Goal: Task Accomplishment & Management: Use online tool/utility

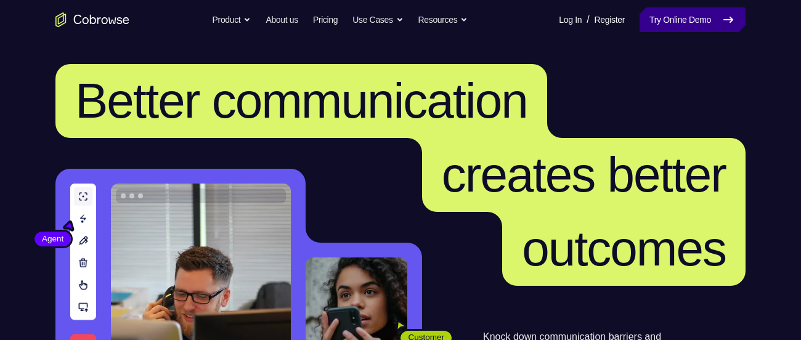
click at [647, 27] on link "Try Online Demo" at bounding box center [693, 19] width 106 height 25
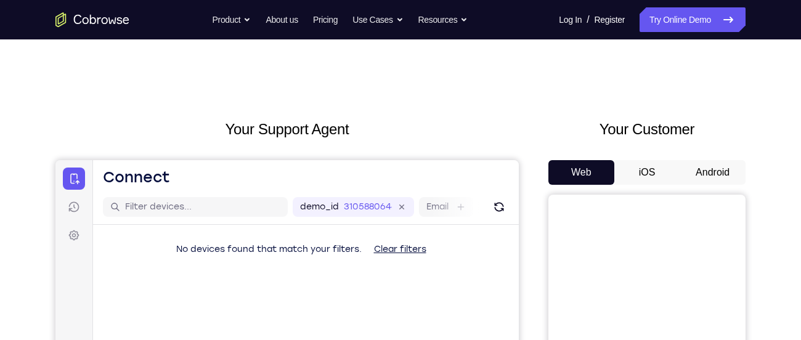
click at [699, 176] on button "Android" at bounding box center [713, 172] width 66 height 25
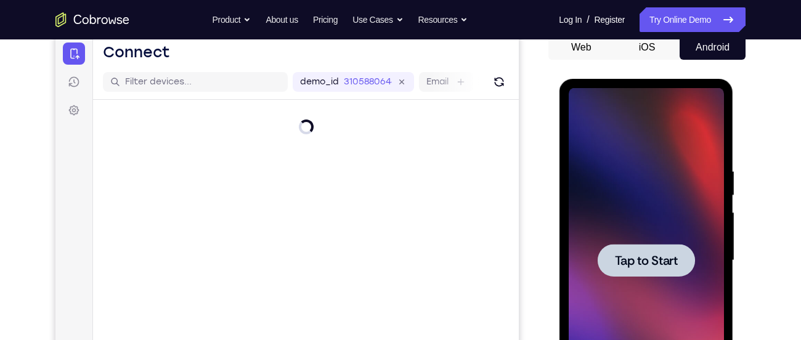
scroll to position [123, 0]
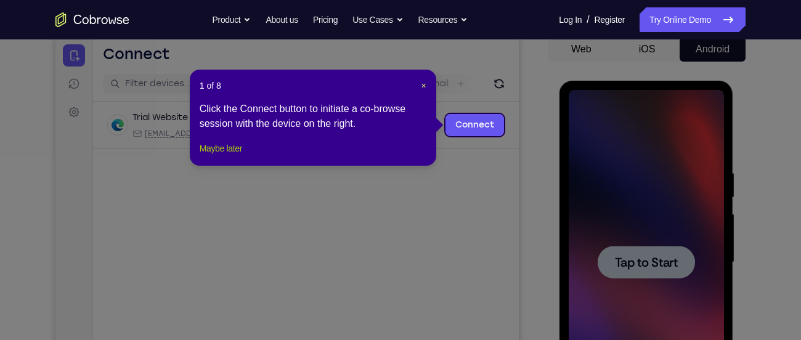
click at [234, 156] on button "Maybe later" at bounding box center [221, 148] width 43 height 15
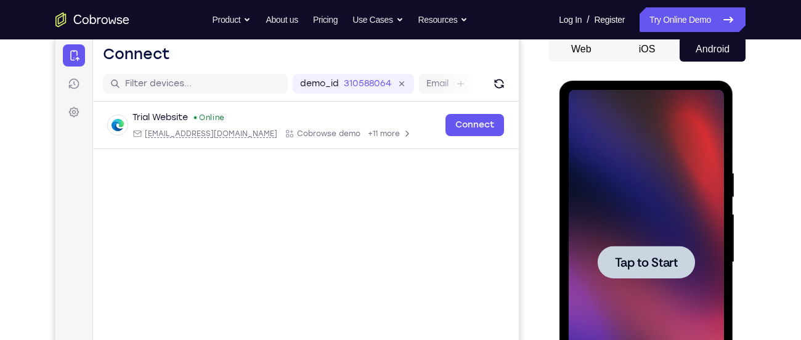
click at [605, 262] on div at bounding box center [645, 262] width 97 height 33
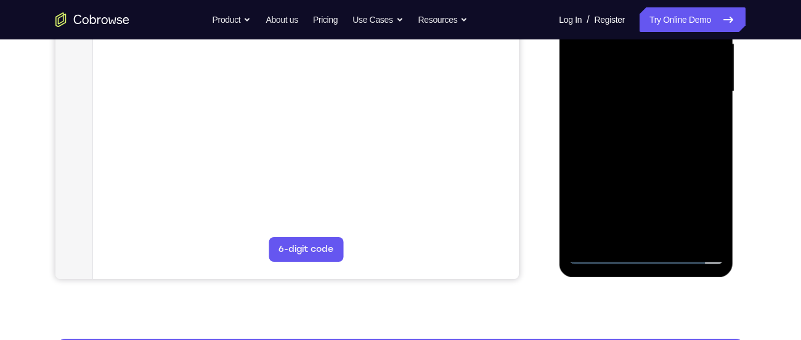
scroll to position [321, 0]
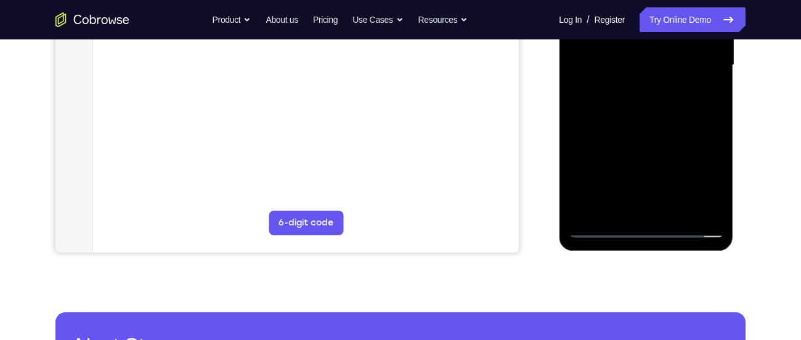
click at [647, 229] on div at bounding box center [645, 65] width 155 height 345
click at [708, 170] on div at bounding box center [645, 65] width 155 height 345
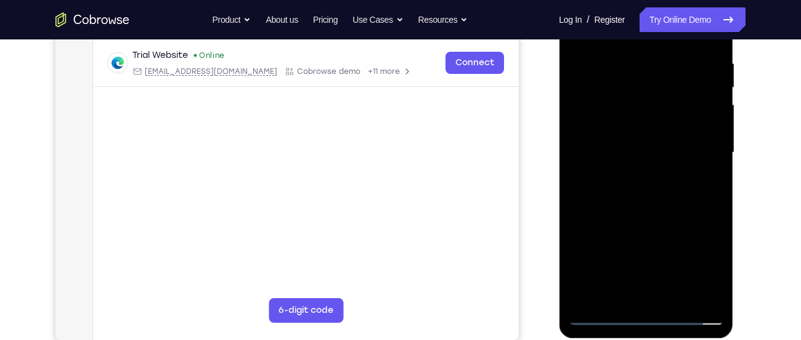
scroll to position [223, 0]
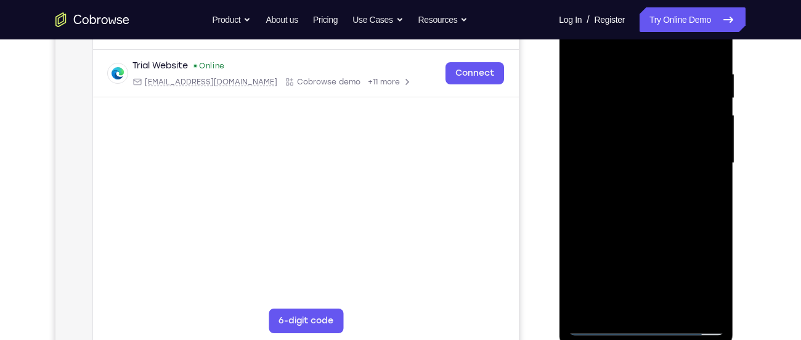
click at [613, 48] on div at bounding box center [645, 163] width 155 height 345
click at [695, 158] on div at bounding box center [645, 163] width 155 height 345
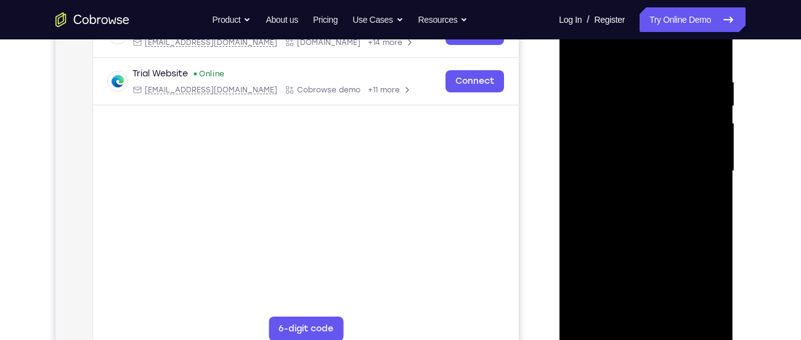
scroll to position [212, 0]
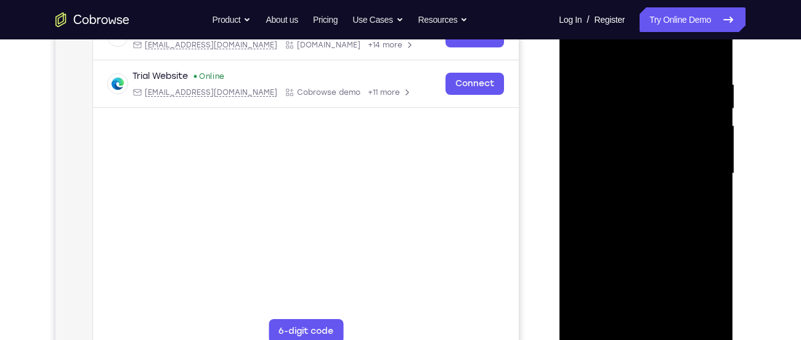
drag, startPoint x: 634, startPoint y: 197, endPoint x: 635, endPoint y: 211, distance: 14.8
click at [635, 211] on div at bounding box center [645, 173] width 155 height 345
click at [634, 197] on div at bounding box center [645, 173] width 155 height 345
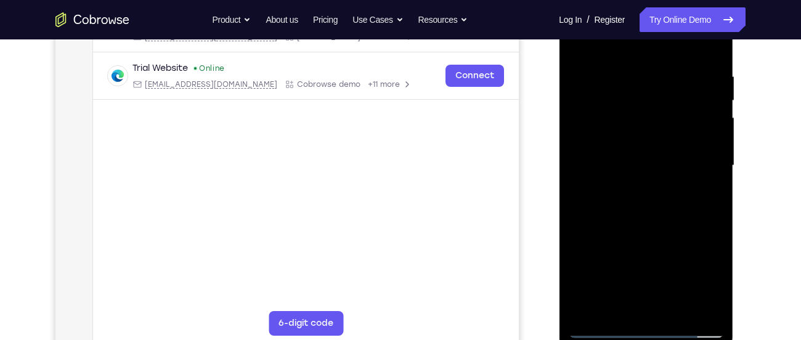
scroll to position [215, 0]
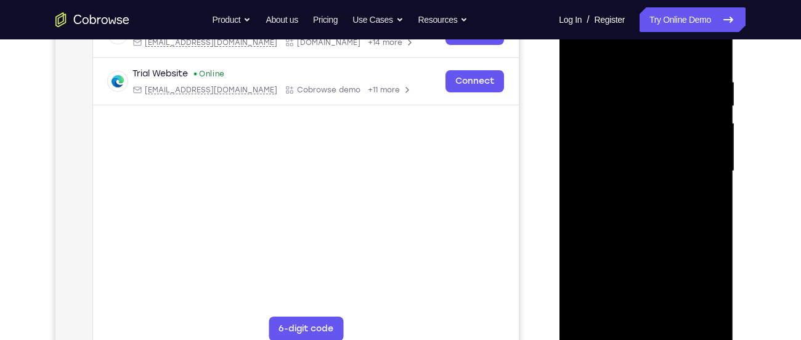
click at [684, 155] on div at bounding box center [645, 171] width 155 height 345
click at [666, 146] on div at bounding box center [645, 171] width 155 height 345
click at [660, 166] on div at bounding box center [645, 171] width 155 height 345
click at [630, 206] on div at bounding box center [645, 171] width 155 height 345
click at [707, 51] on div at bounding box center [645, 171] width 155 height 345
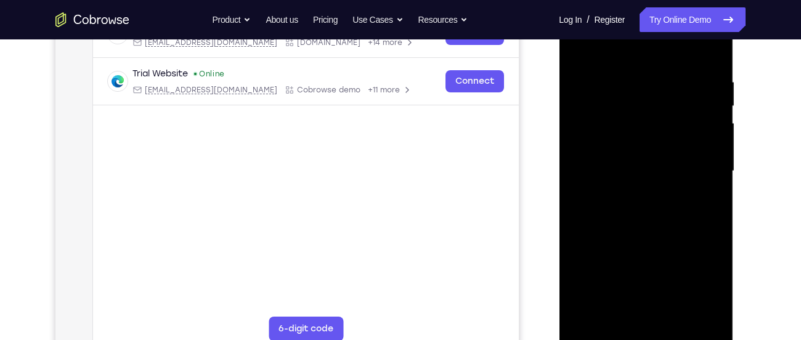
click at [677, 68] on div at bounding box center [645, 171] width 155 height 345
click at [706, 124] on div at bounding box center [645, 171] width 155 height 345
click at [681, 49] on div at bounding box center [645, 171] width 155 height 345
click at [708, 52] on div at bounding box center [645, 171] width 155 height 345
click at [673, 317] on div at bounding box center [645, 171] width 155 height 345
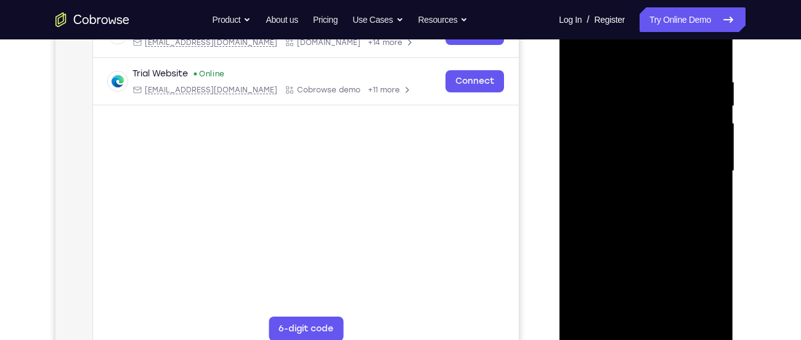
click at [688, 234] on div at bounding box center [645, 171] width 155 height 345
click at [687, 165] on div at bounding box center [645, 171] width 155 height 345
click at [611, 314] on div at bounding box center [645, 171] width 155 height 345
click at [703, 202] on div at bounding box center [645, 171] width 155 height 345
click at [577, 44] on div at bounding box center [645, 171] width 155 height 345
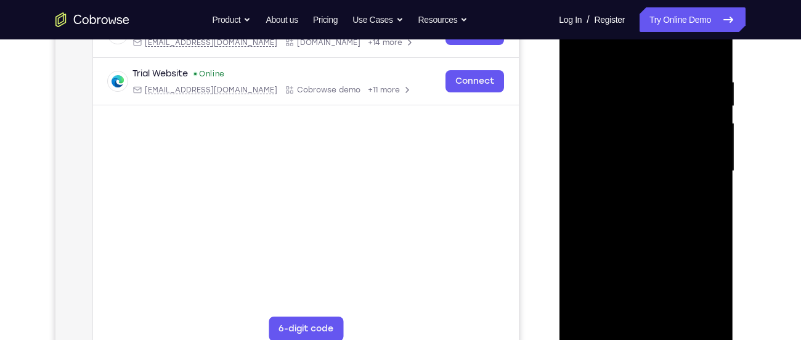
click at [584, 46] on div at bounding box center [645, 171] width 155 height 345
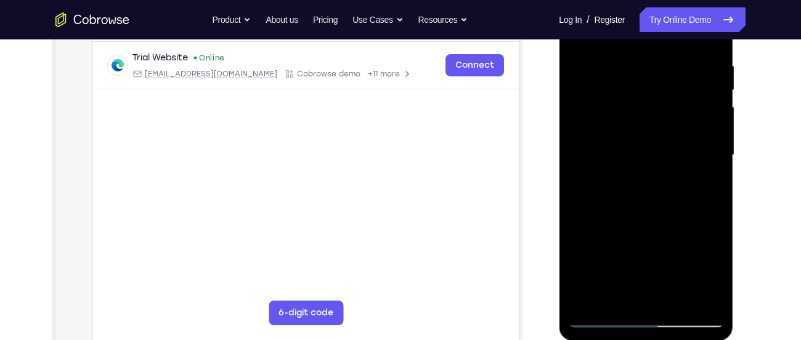
scroll to position [220, 0]
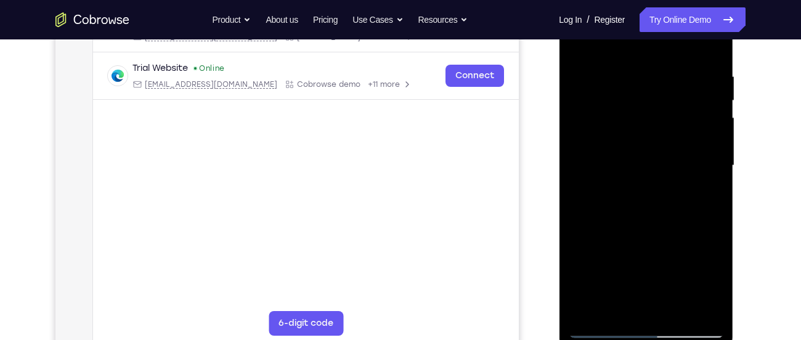
click at [624, 72] on div at bounding box center [645, 165] width 155 height 345
click at [715, 108] on div at bounding box center [645, 165] width 155 height 345
click at [720, 112] on div at bounding box center [645, 165] width 155 height 345
click at [705, 47] on div at bounding box center [645, 165] width 155 height 345
click at [587, 313] on div at bounding box center [645, 165] width 155 height 345
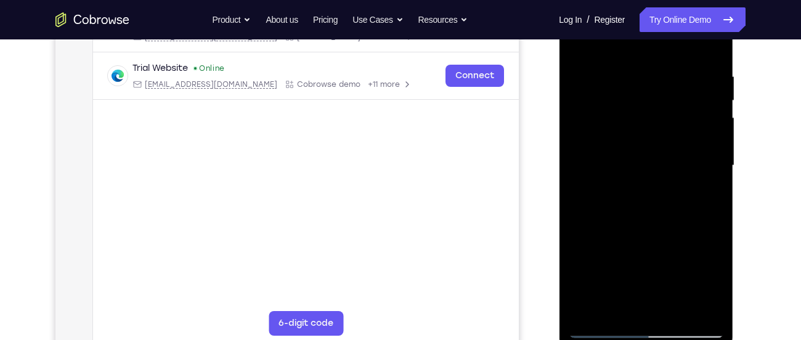
click at [586, 312] on div at bounding box center [645, 165] width 155 height 345
drag, startPoint x: 659, startPoint y: 113, endPoint x: 680, endPoint y: 227, distance: 115.9
click at [680, 227] on div at bounding box center [645, 165] width 155 height 345
click at [669, 70] on div at bounding box center [645, 165] width 155 height 345
click at [708, 97] on div at bounding box center [645, 165] width 155 height 345
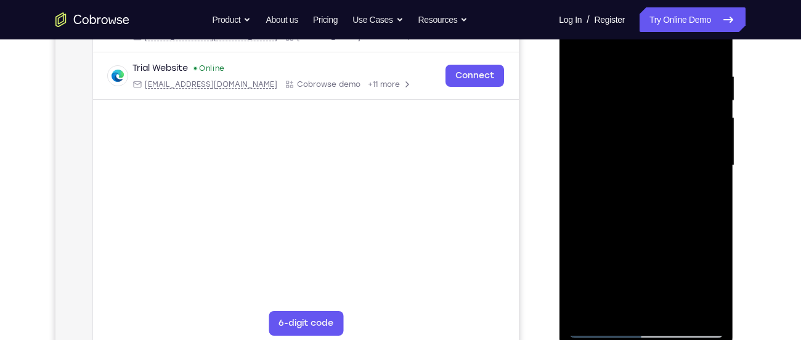
click at [714, 86] on div at bounding box center [645, 165] width 155 height 345
click at [709, 46] on div at bounding box center [645, 165] width 155 height 345
drag, startPoint x: 700, startPoint y: 71, endPoint x: 637, endPoint y: 72, distance: 62.9
click at [637, 72] on div at bounding box center [645, 165] width 155 height 345
drag, startPoint x: 686, startPoint y: 78, endPoint x: 618, endPoint y: 89, distance: 68.6
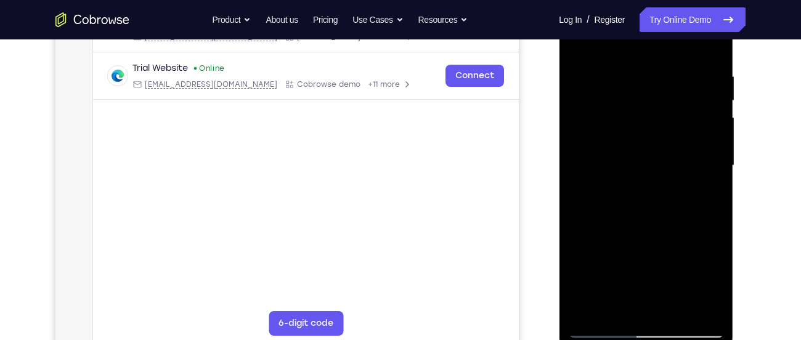
click at [618, 89] on div at bounding box center [645, 165] width 155 height 345
drag, startPoint x: 688, startPoint y: 70, endPoint x: 608, endPoint y: 73, distance: 79.6
click at [608, 73] on div at bounding box center [645, 165] width 155 height 345
drag, startPoint x: 652, startPoint y: 73, endPoint x: 533, endPoint y: 67, distance: 119.1
click at [559, 67] on html "Online web based iOS Simulators and Android Emulators. Run iPhone, iPad, Mobile…" at bounding box center [647, 169] width 176 height 370
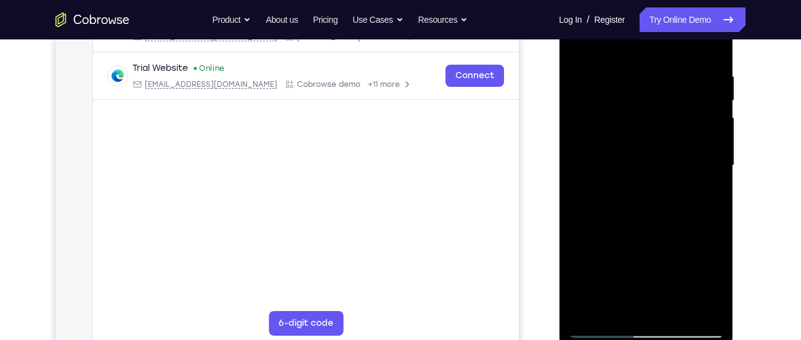
click at [615, 312] on div at bounding box center [645, 165] width 155 height 345
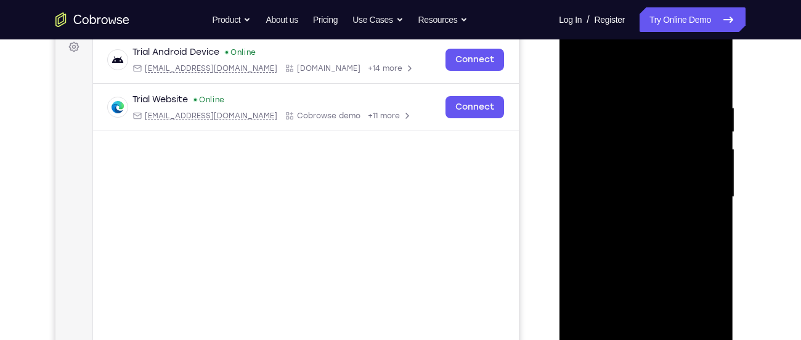
click at [653, 72] on div at bounding box center [645, 197] width 155 height 345
click at [704, 237] on div at bounding box center [645, 197] width 155 height 345
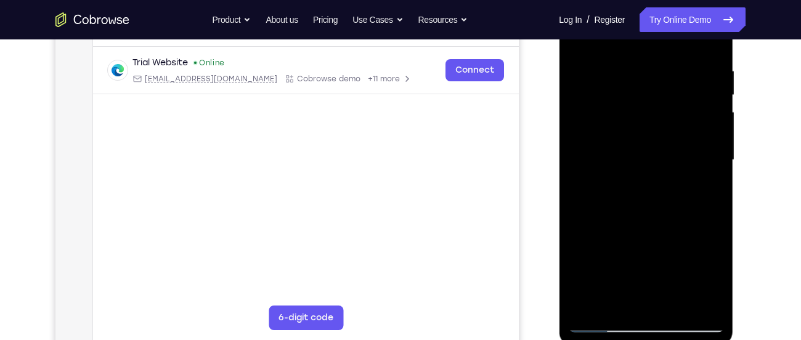
scroll to position [231, 0]
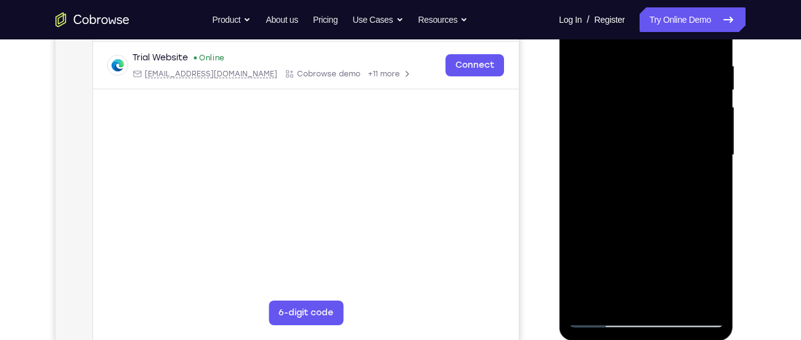
click at [583, 136] on div at bounding box center [645, 155] width 155 height 345
click at [729, 134] on div at bounding box center [646, 156] width 174 height 367
click at [722, 133] on div at bounding box center [645, 155] width 155 height 345
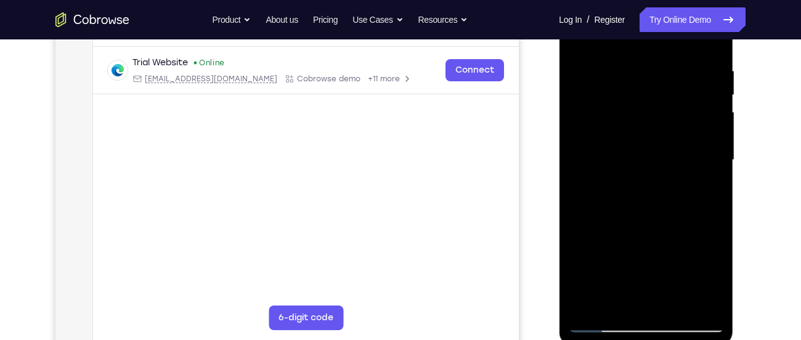
scroll to position [218, 0]
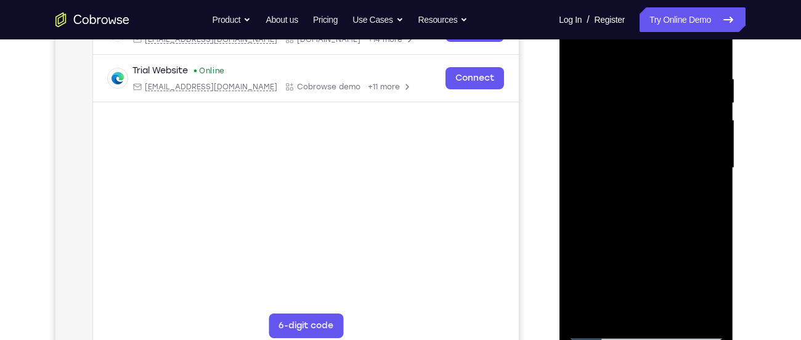
click at [714, 118] on div at bounding box center [645, 168] width 155 height 345
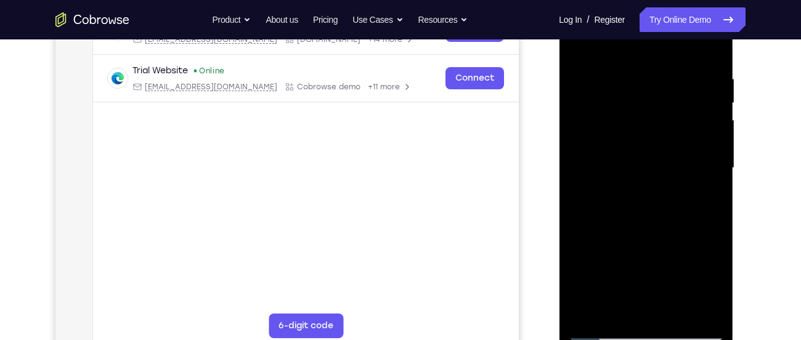
click at [714, 118] on div at bounding box center [645, 168] width 155 height 345
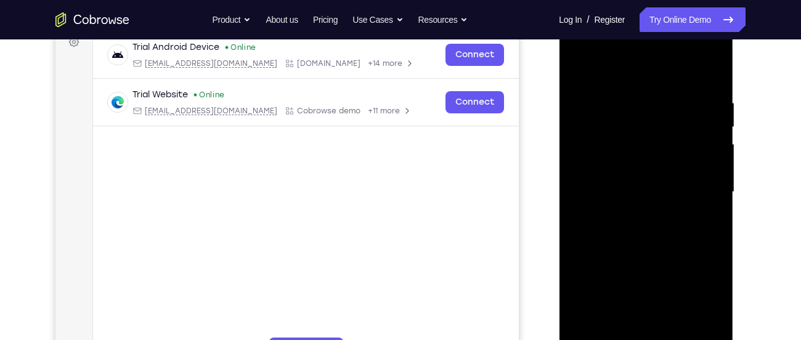
click at [714, 153] on div at bounding box center [645, 192] width 155 height 345
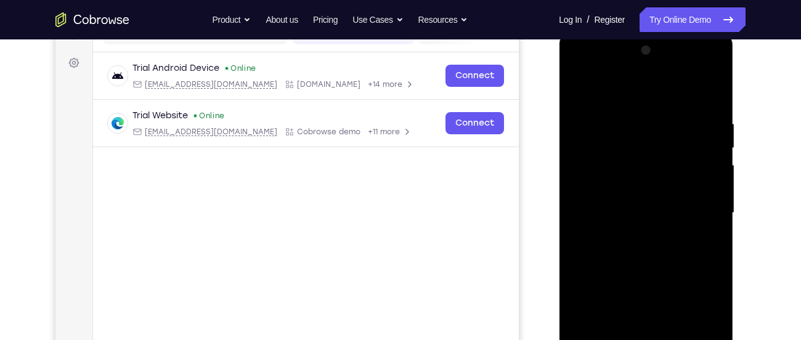
scroll to position [165, 0]
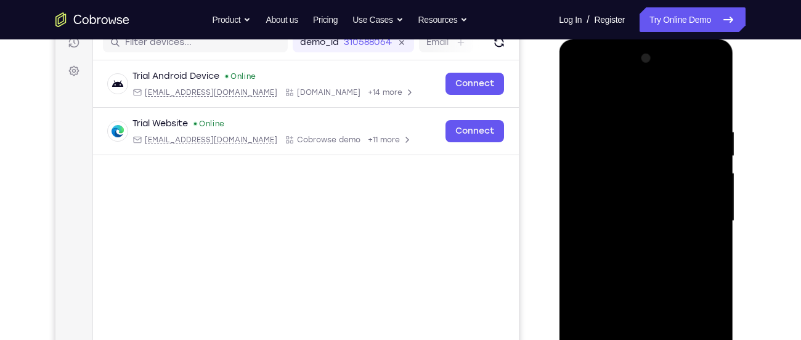
click at [711, 195] on div at bounding box center [645, 221] width 155 height 345
click at [576, 202] on div at bounding box center [645, 221] width 155 height 345
click at [709, 184] on div at bounding box center [645, 221] width 155 height 345
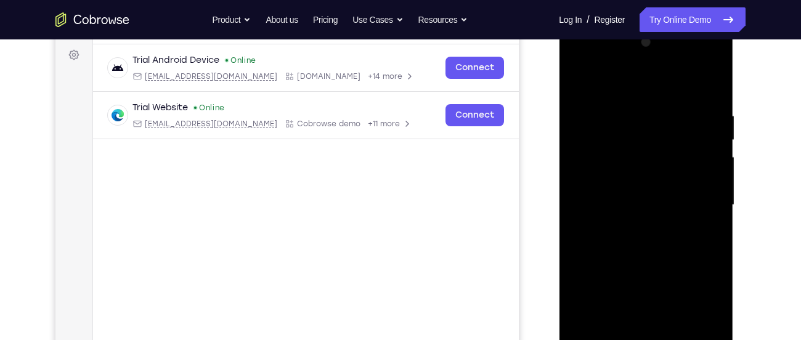
scroll to position [175, 0]
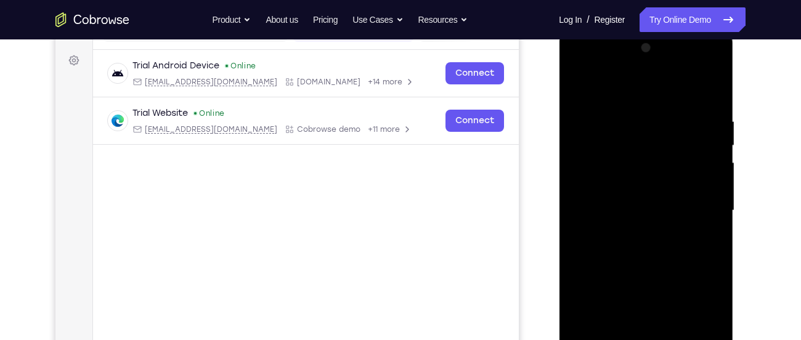
click at [573, 190] on div at bounding box center [645, 210] width 155 height 345
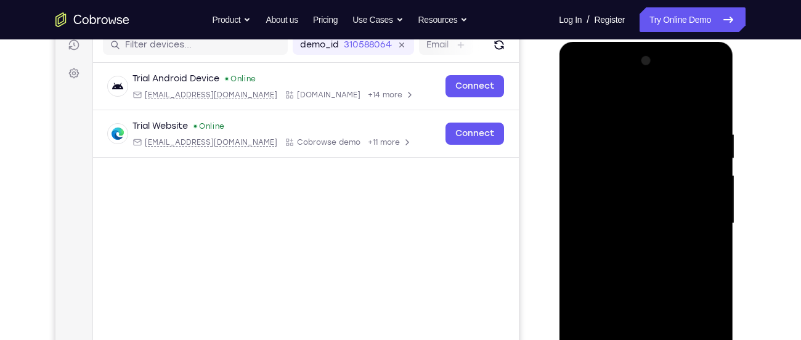
scroll to position [160, 0]
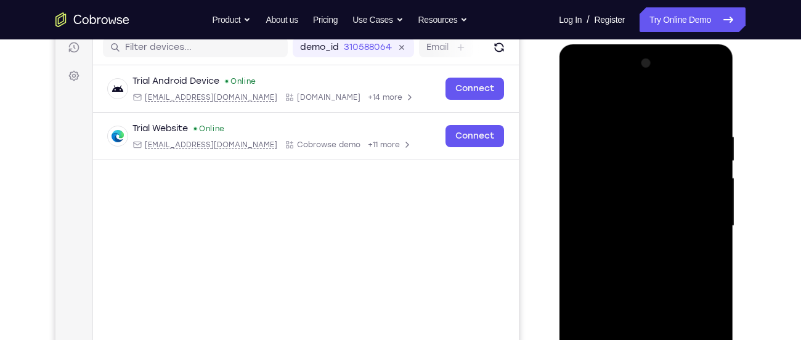
click at [714, 67] on div at bounding box center [645, 226] width 155 height 345
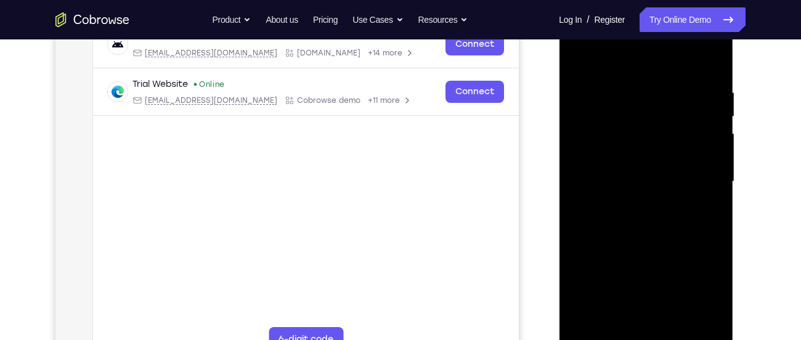
scroll to position [207, 0]
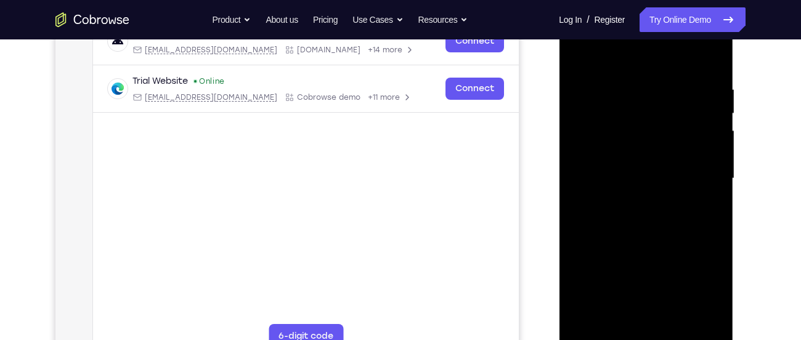
click at [642, 246] on div at bounding box center [645, 178] width 155 height 345
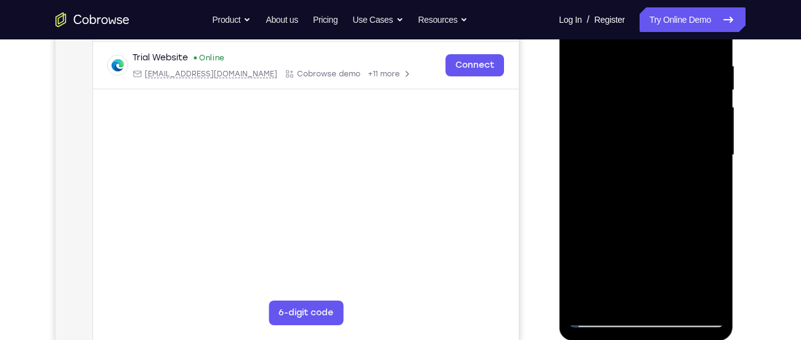
scroll to position [228, 0]
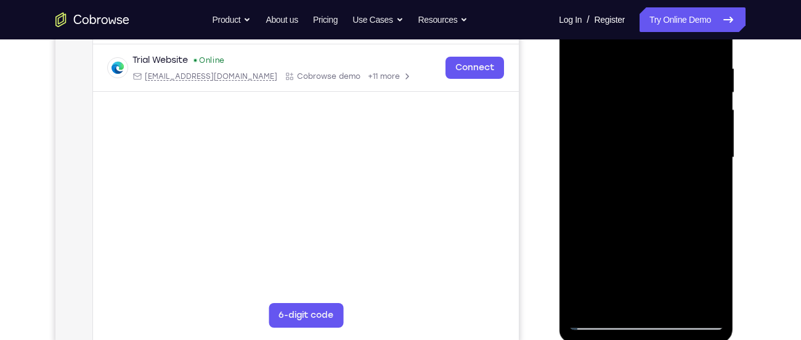
click at [716, 158] on div at bounding box center [645, 157] width 155 height 345
click at [714, 163] on div at bounding box center [645, 157] width 155 height 345
